Goal: Task Accomplishment & Management: Manage account settings

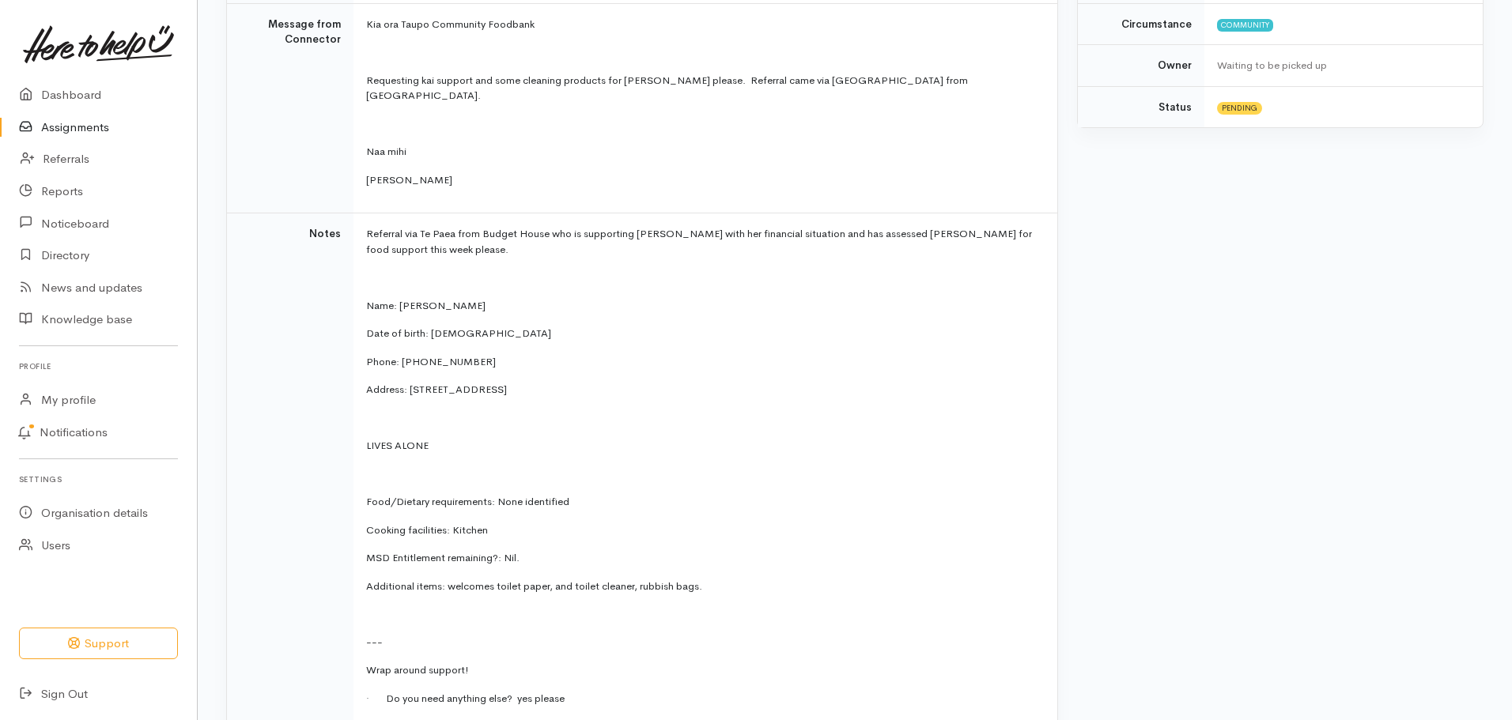
scroll to position [428, 0]
drag, startPoint x: 1511, startPoint y: 191, endPoint x: 1518, endPoint y: 248, distance: 56.5
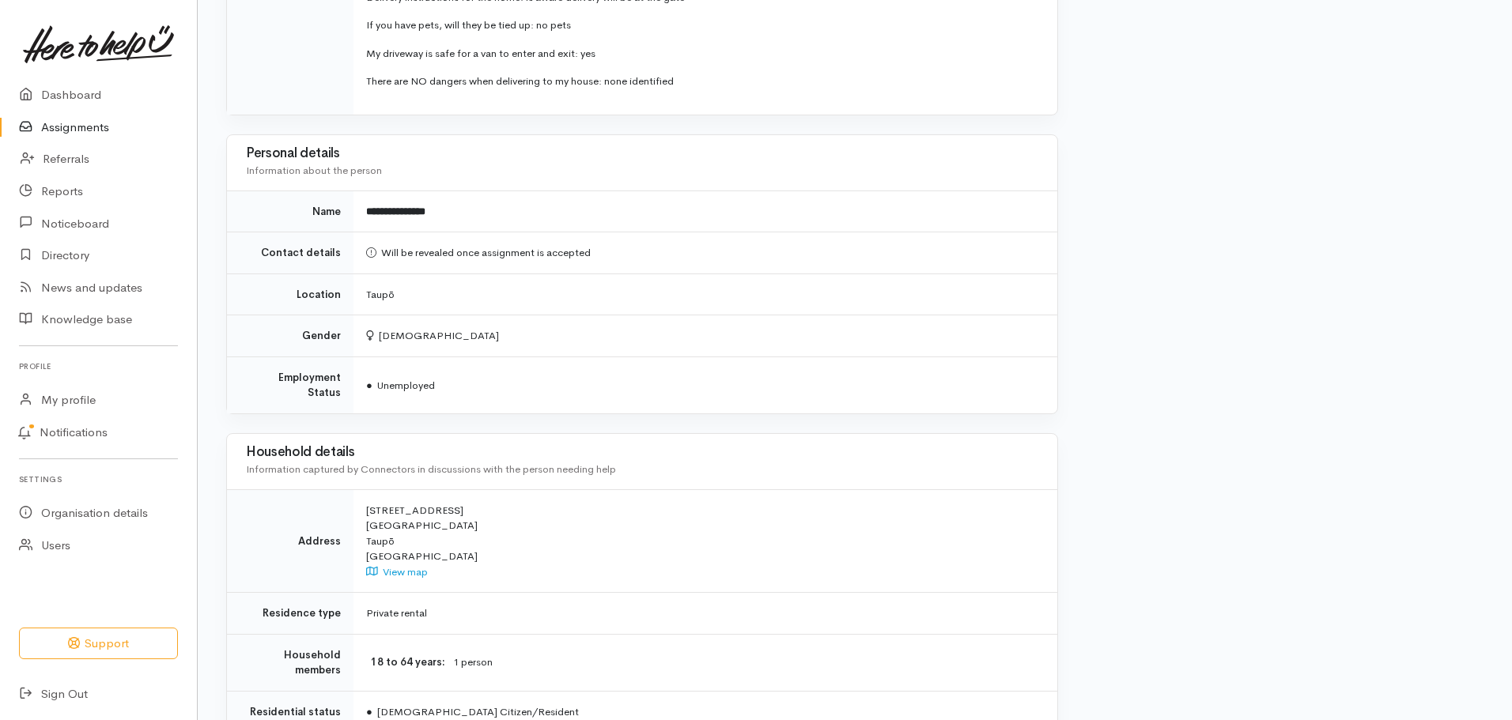
scroll to position [1545, 0]
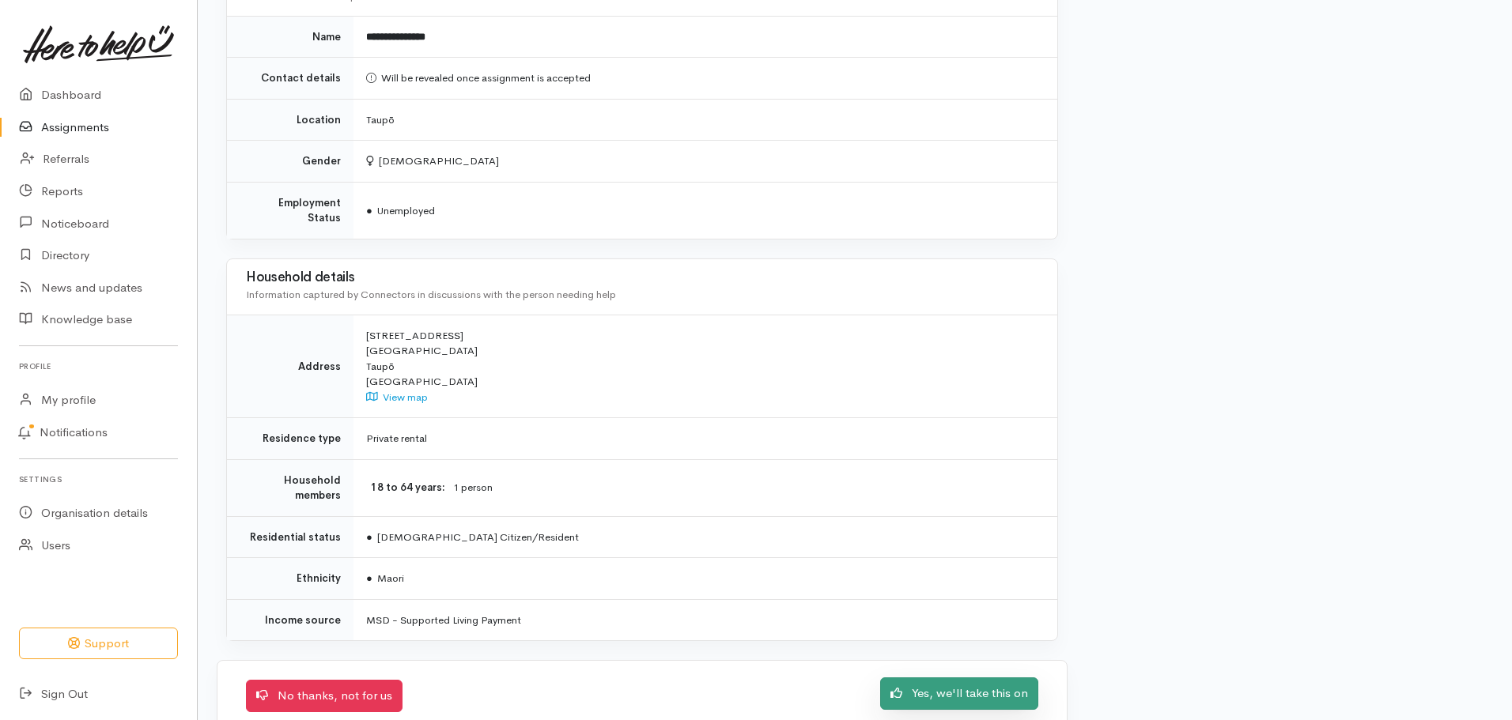
click at [946, 678] on link "Yes, we'll take this on" at bounding box center [959, 694] width 158 height 32
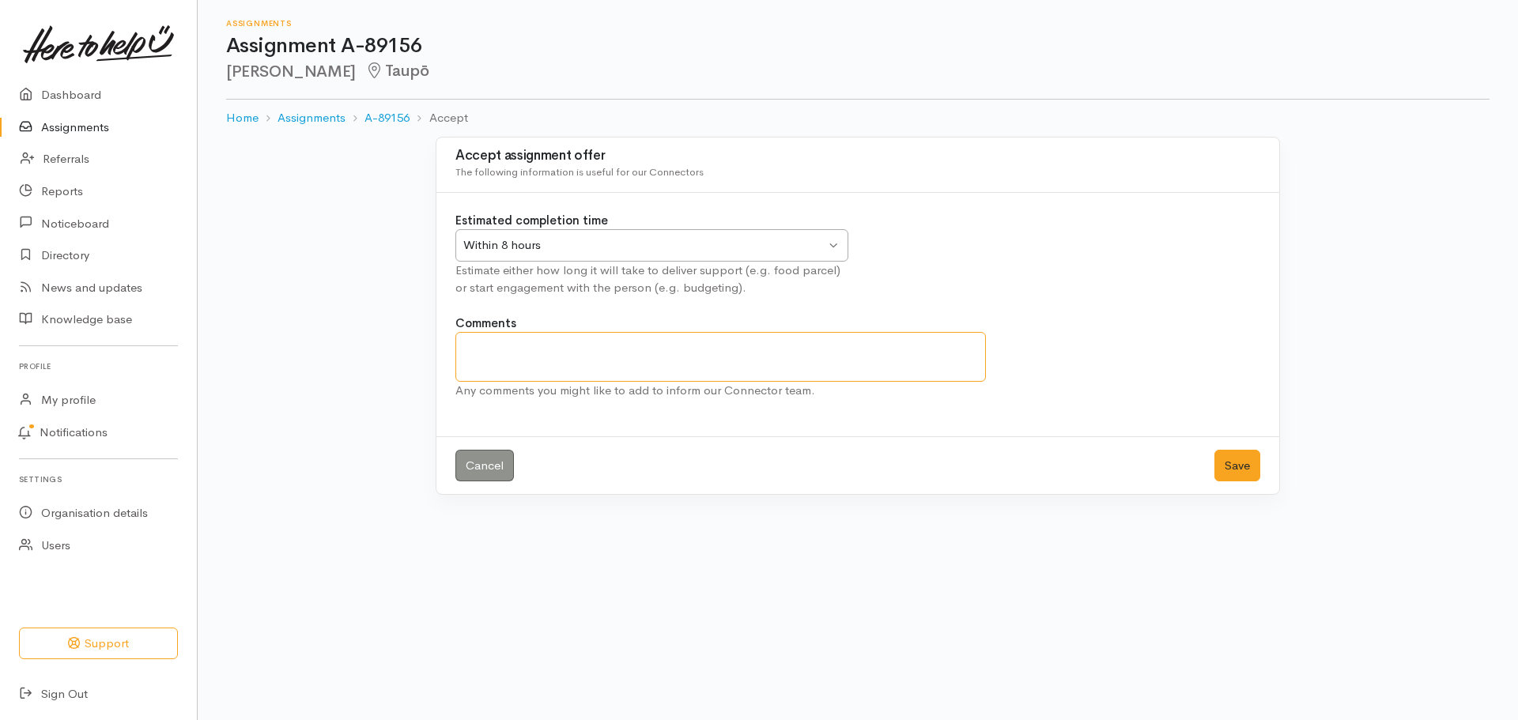
click at [898, 351] on textarea "Comments" at bounding box center [721, 357] width 531 height 50
type textarea "All good. Will contact Sandra to arrange delivery. Thanks Simone"
click at [1256, 463] on button "Save" at bounding box center [1238, 466] width 46 height 32
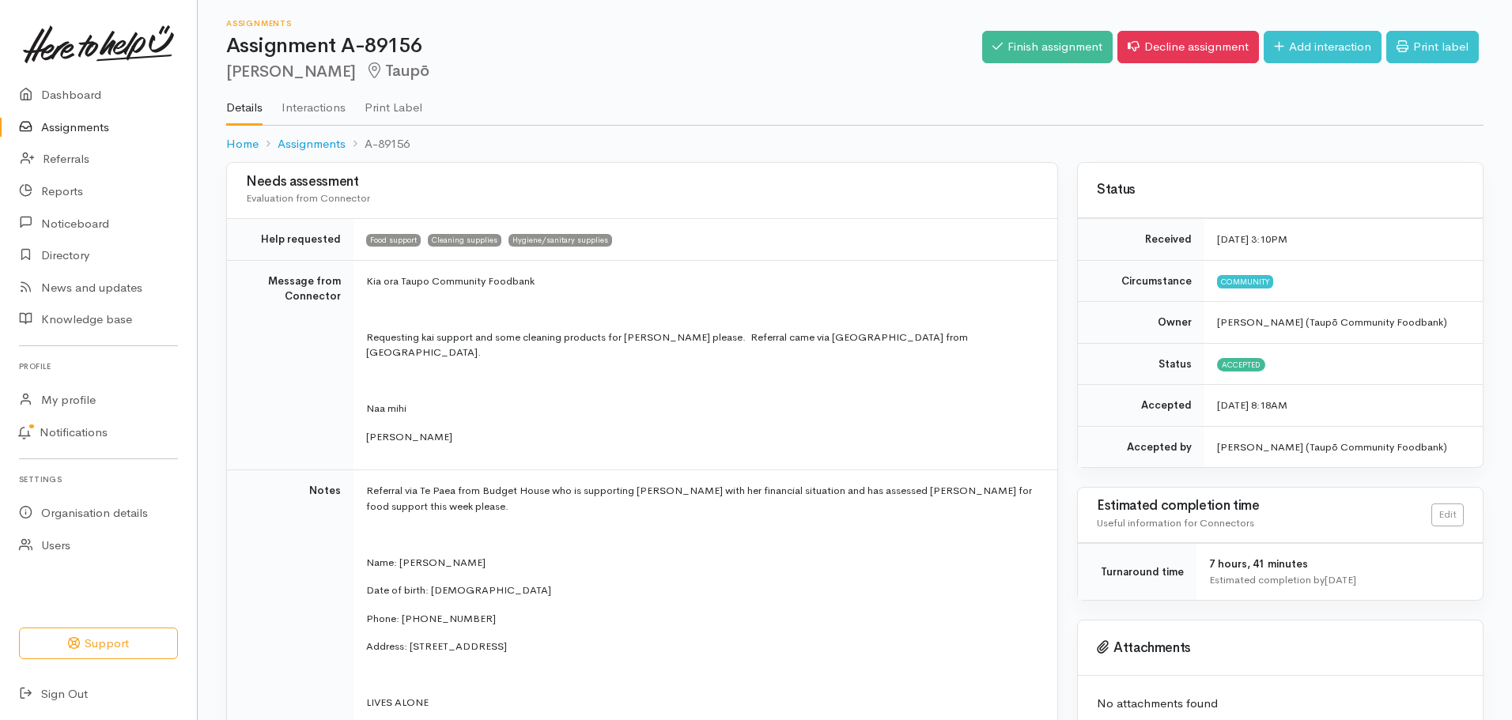
click at [107, 126] on link "Assignments" at bounding box center [98, 128] width 197 height 32
